Goal: Understand process/instructions

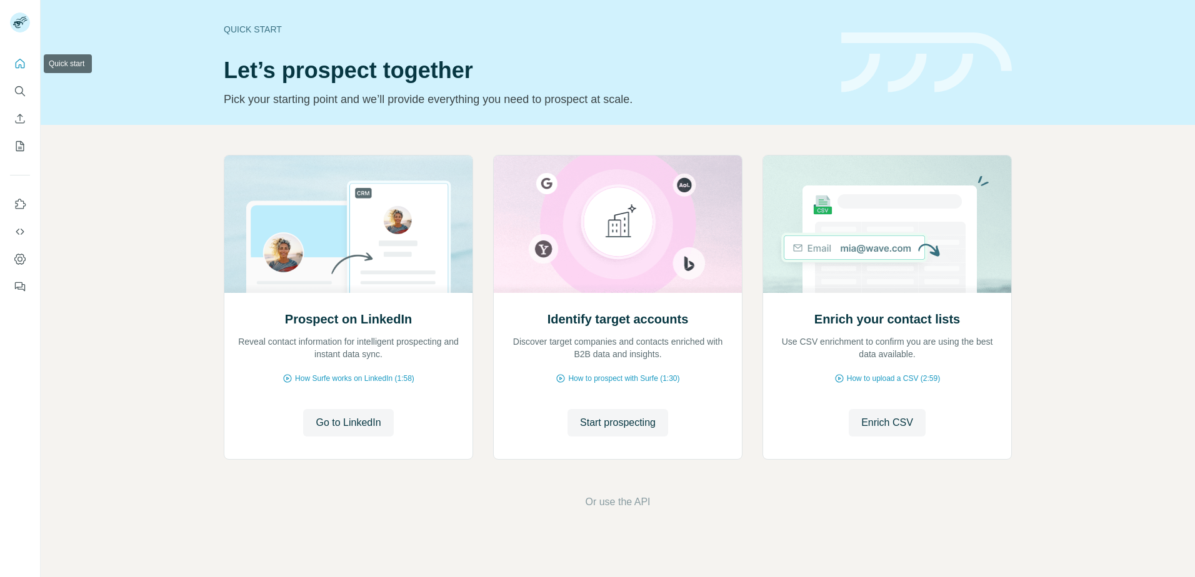
click at [21, 63] on icon "Quick start" at bounding box center [20, 63] width 12 height 12
click at [17, 61] on icon "Quick start" at bounding box center [20, 63] width 12 height 12
click at [17, 64] on icon "Quick start" at bounding box center [20, 63] width 12 height 12
click at [24, 64] on icon "Quick start" at bounding box center [20, 63] width 9 height 9
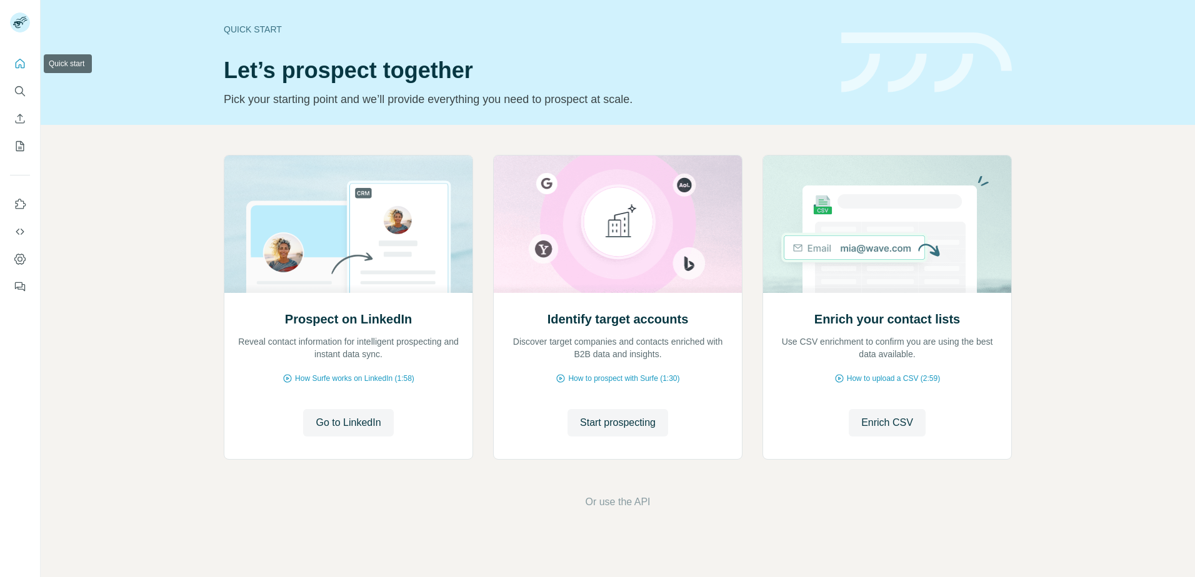
click at [24, 64] on icon "Quick start" at bounding box center [20, 63] width 9 height 9
click at [244, 39] on div "Quick start Let’s prospect together Pick your starting point and we’ll provide …" at bounding box center [525, 62] width 602 height 91
click at [246, 31] on div "Quick start" at bounding box center [525, 29] width 602 height 12
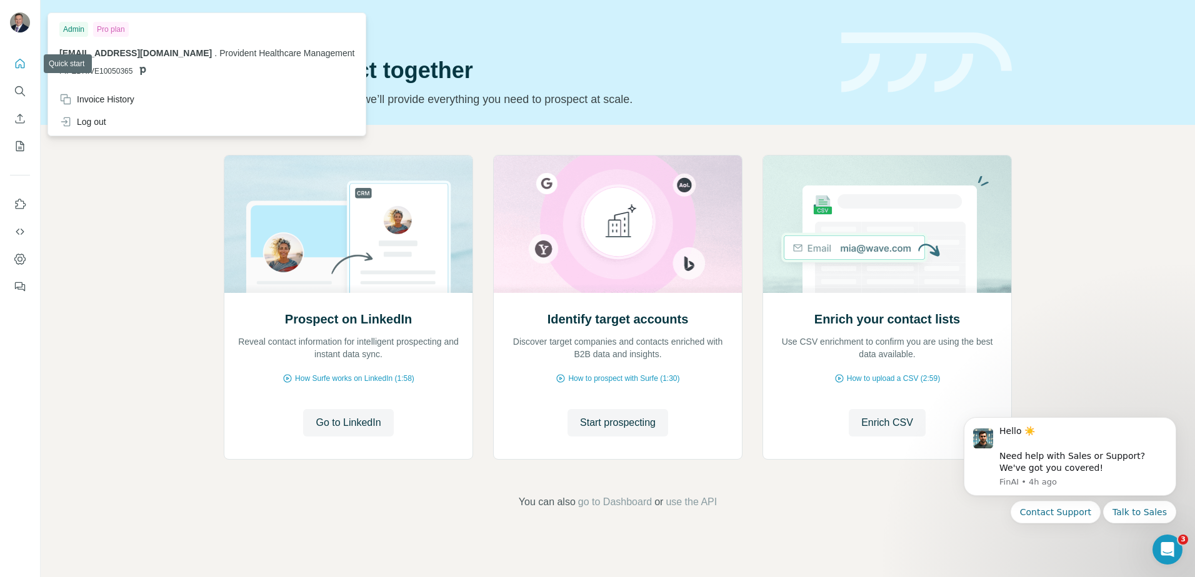
click at [18, 59] on icon "Quick start" at bounding box center [20, 63] width 12 height 12
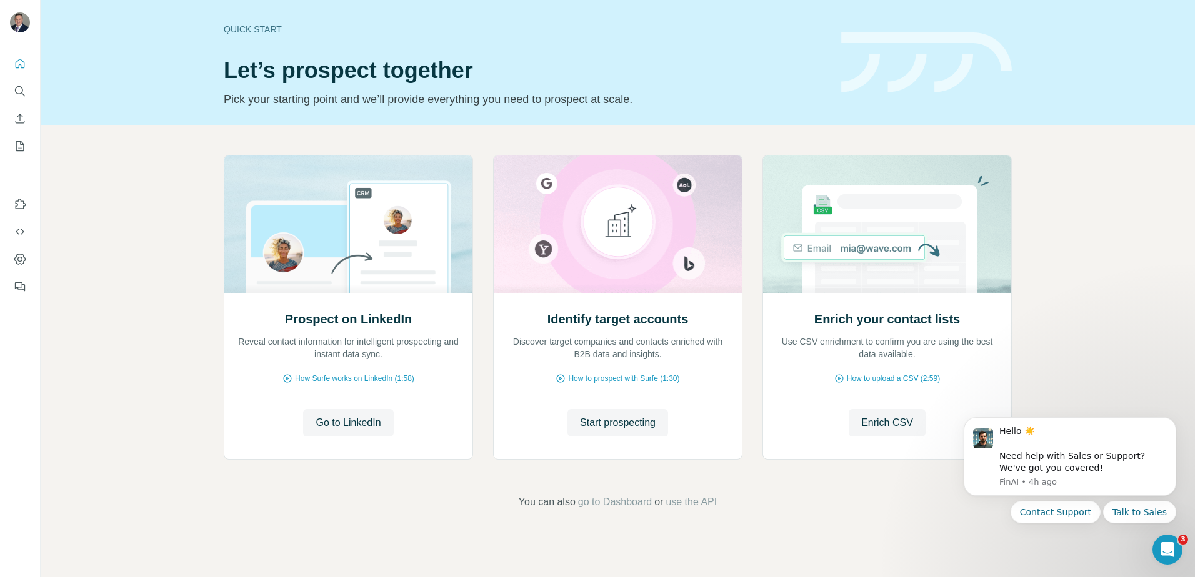
click at [1062, 192] on div "Prospect on LinkedIn Reveal contact information for intelligent prospecting and…" at bounding box center [618, 332] width 1154 height 415
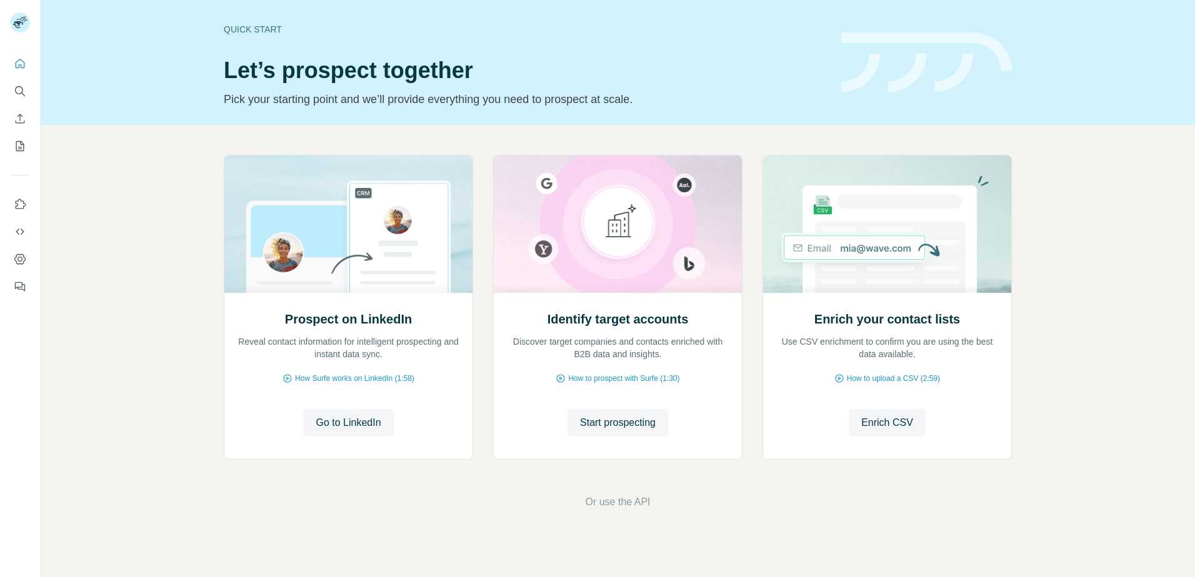
click at [158, 367] on div "Prospect on LinkedIn Reveal contact information for intelligent prospecting and…" at bounding box center [618, 332] width 1154 height 415
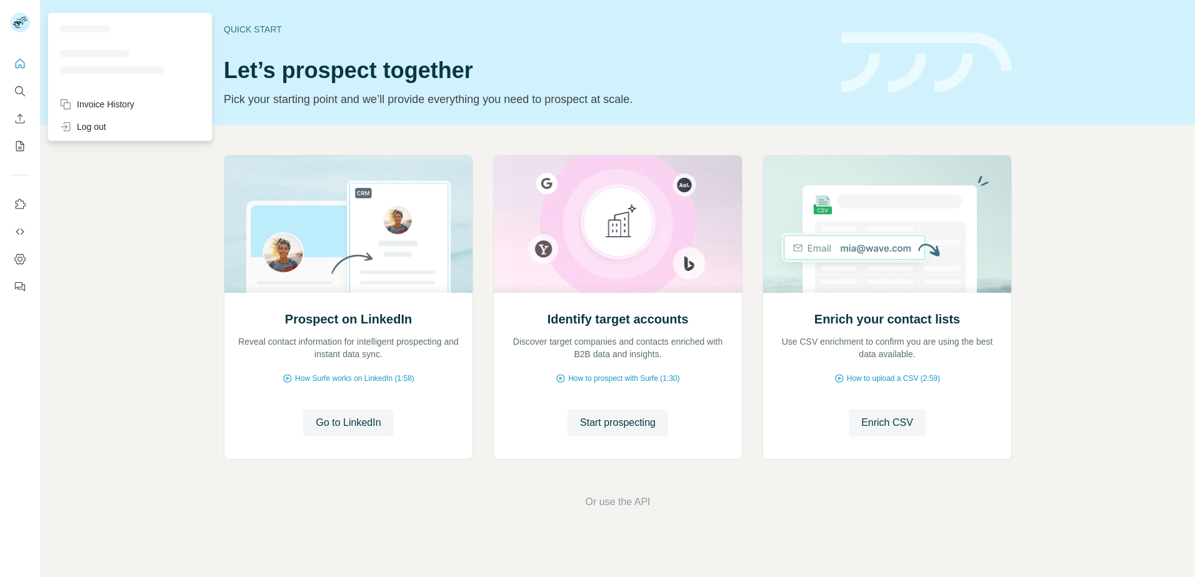
click at [122, 184] on div "Prospect on LinkedIn Reveal contact information for intelligent prospecting and…" at bounding box center [618, 332] width 1154 height 415
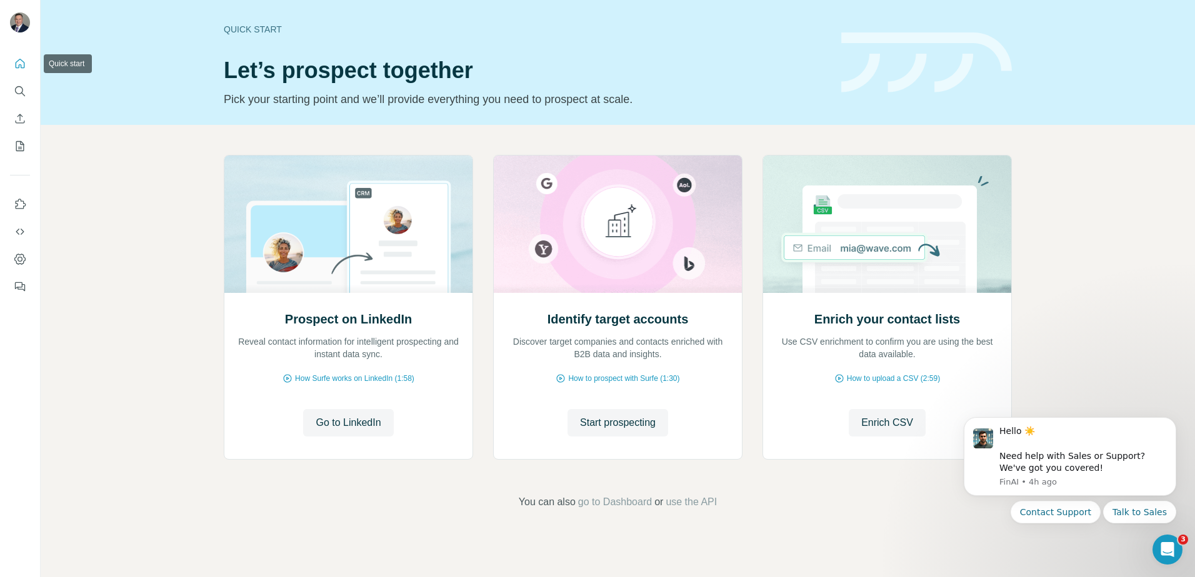
click at [21, 63] on icon "Quick start" at bounding box center [20, 63] width 12 height 12
click at [249, 27] on div "Quick start" at bounding box center [525, 29] width 602 height 12
click at [252, 29] on div "Quick start" at bounding box center [525, 29] width 602 height 12
click at [259, 32] on div "Quick start" at bounding box center [525, 29] width 602 height 12
click at [24, 67] on icon "Quick start" at bounding box center [20, 63] width 9 height 9
